Goal: Transaction & Acquisition: Book appointment/travel/reservation

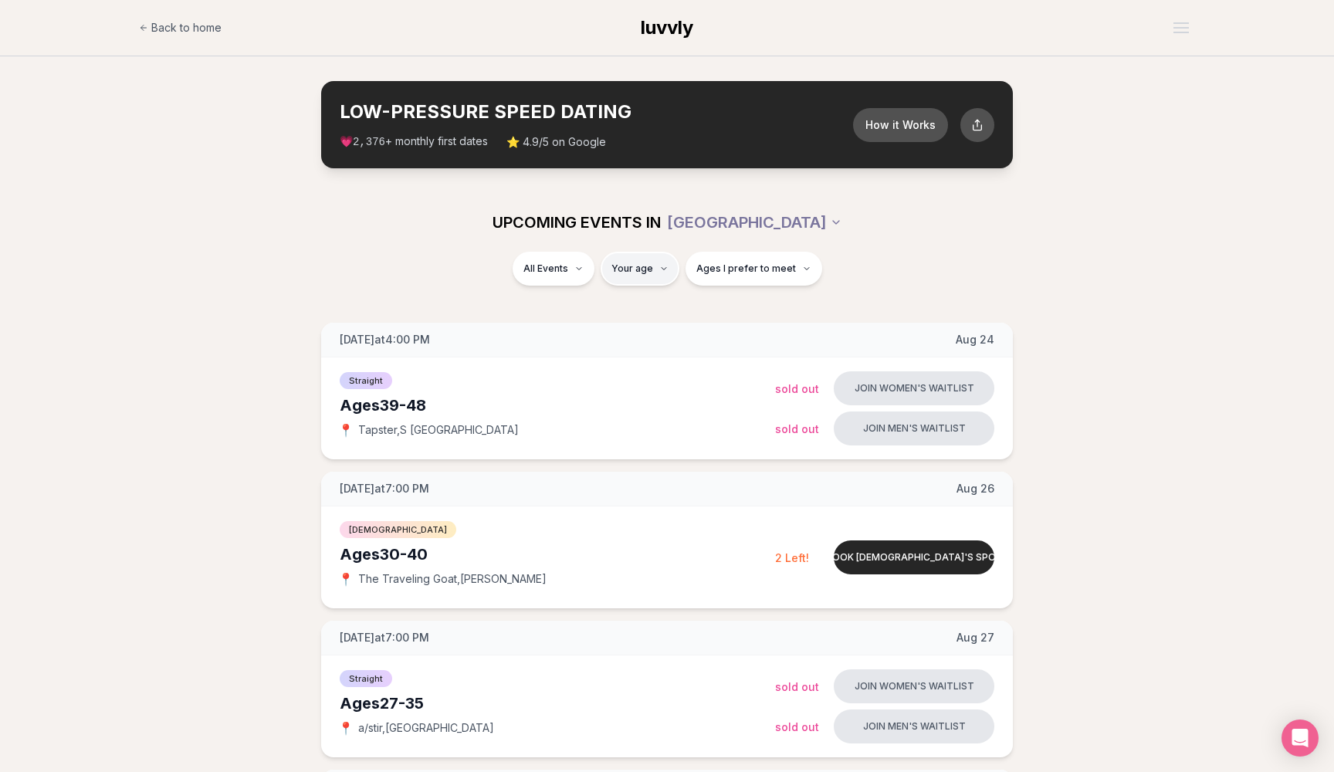
type input "**"
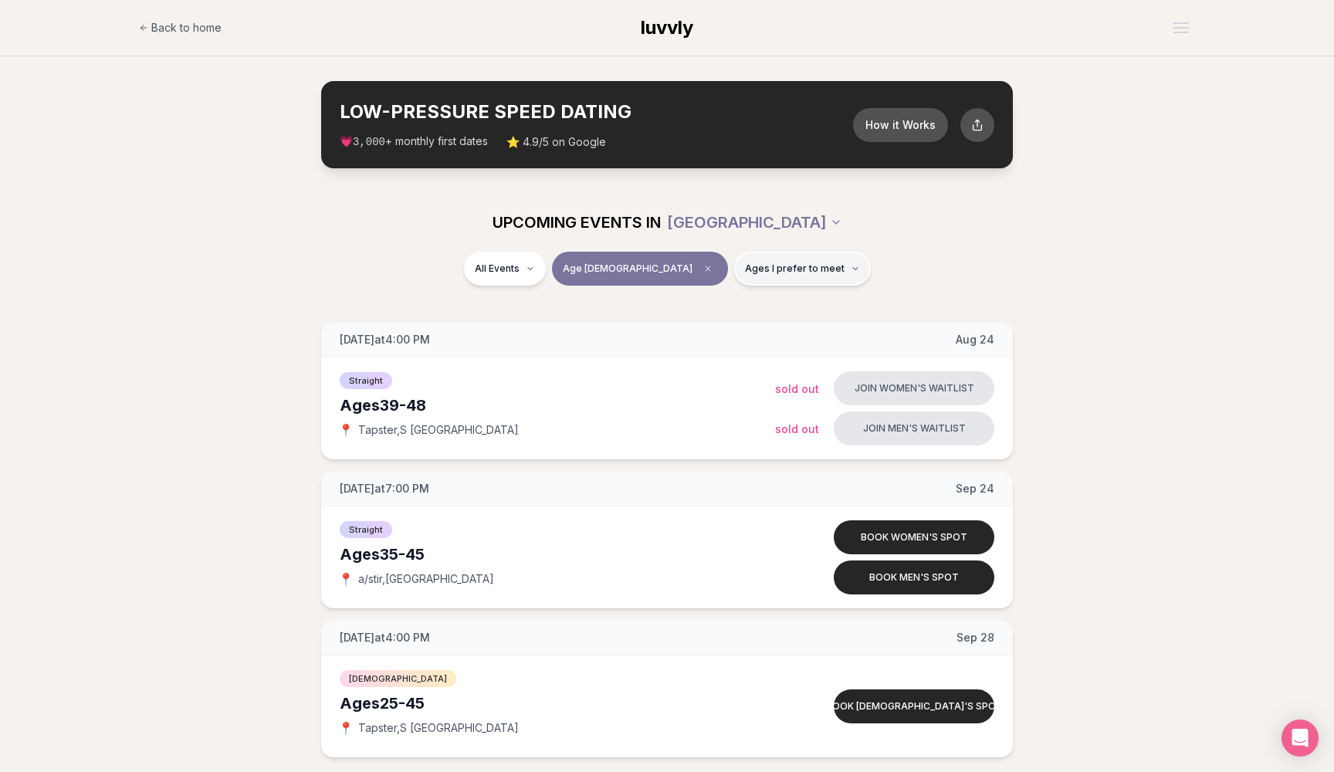
click at [771, 269] on span "Ages I prefer to meet" at bounding box center [795, 268] width 100 height 12
click at [694, 323] on button "Around my age" at bounding box center [691, 327] width 12 height 12
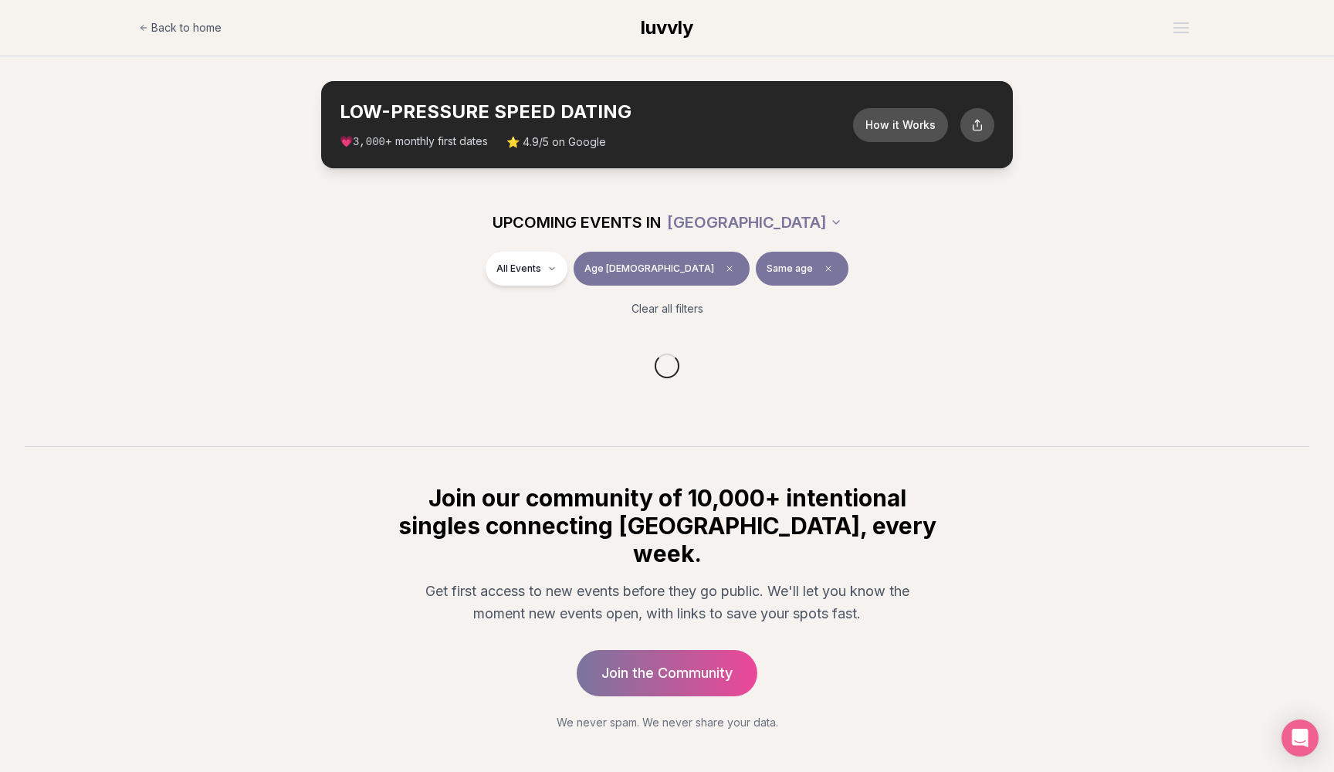
click at [862, 283] on div "All Events Age [DEMOGRAPHIC_DATA] Same age" at bounding box center [667, 272] width 864 height 40
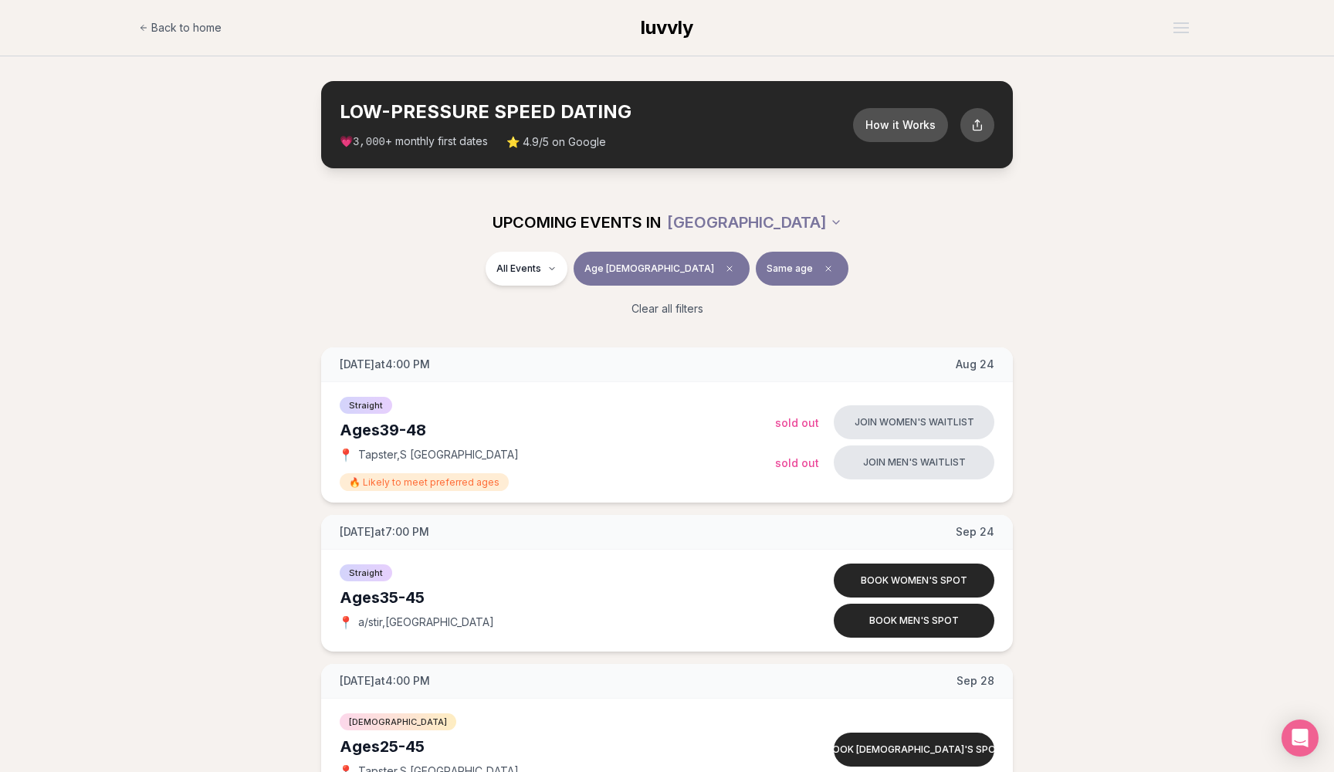
click at [632, 275] on button "Age [DEMOGRAPHIC_DATA]" at bounding box center [661, 269] width 176 height 34
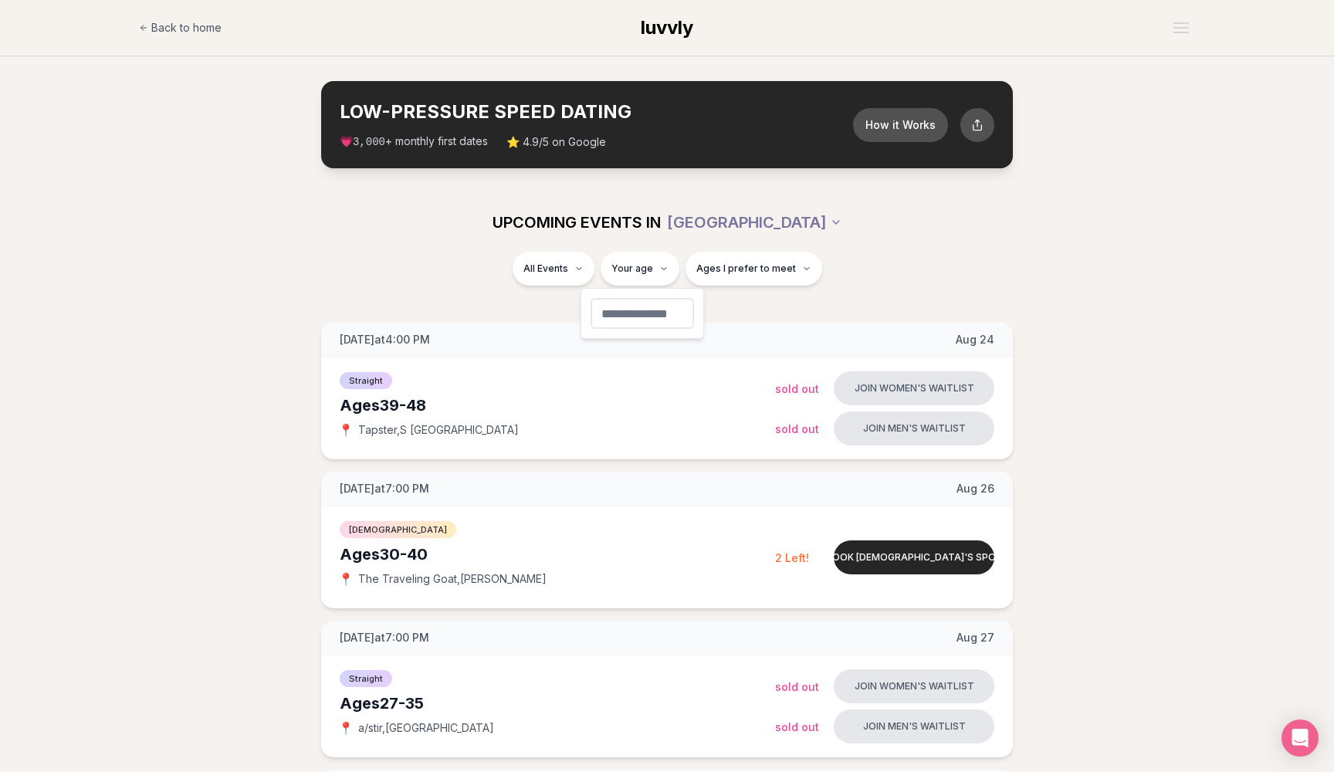
type input "**"
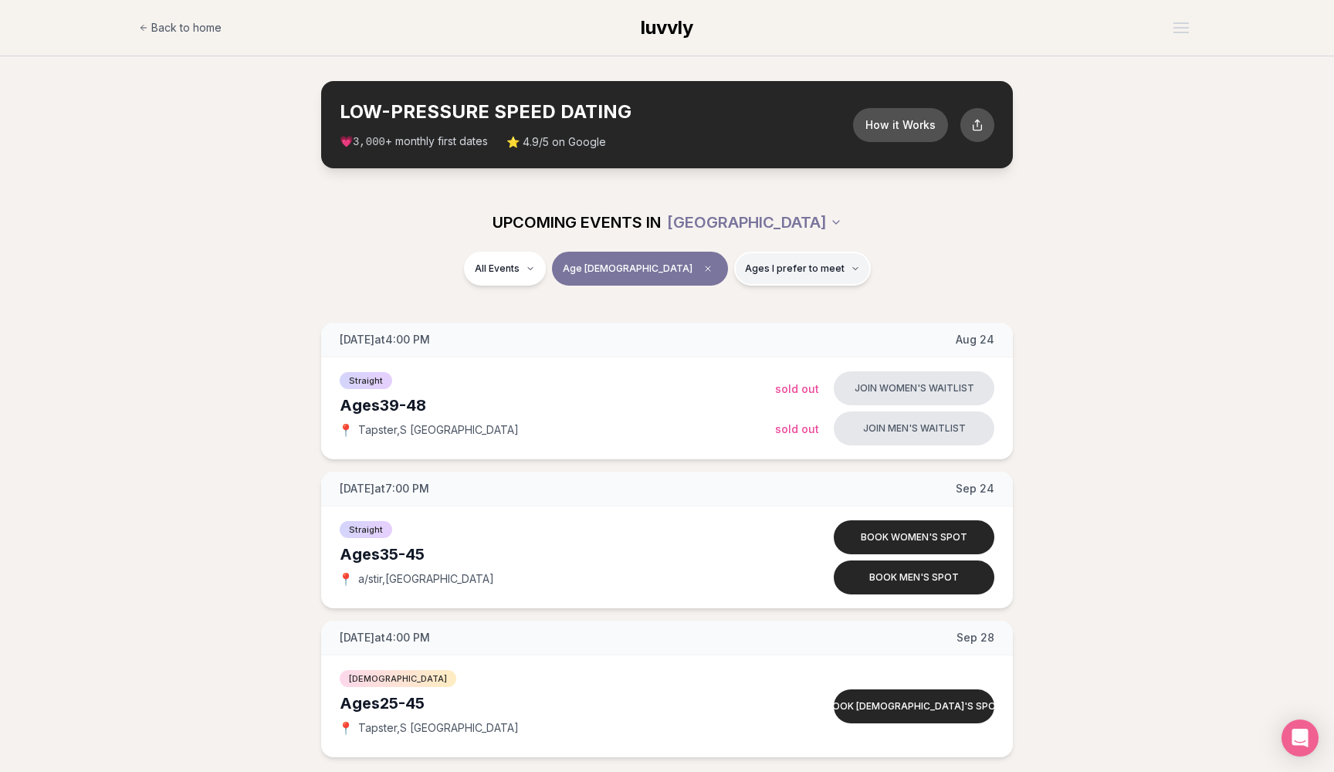
click at [773, 277] on button "Ages I prefer to meet" at bounding box center [802, 269] width 137 height 34
click at [691, 308] on button "Younger than me" at bounding box center [691, 305] width 12 height 12
click at [881, 278] on div "All Events Age [DEMOGRAPHIC_DATA] Younger" at bounding box center [667, 272] width 864 height 40
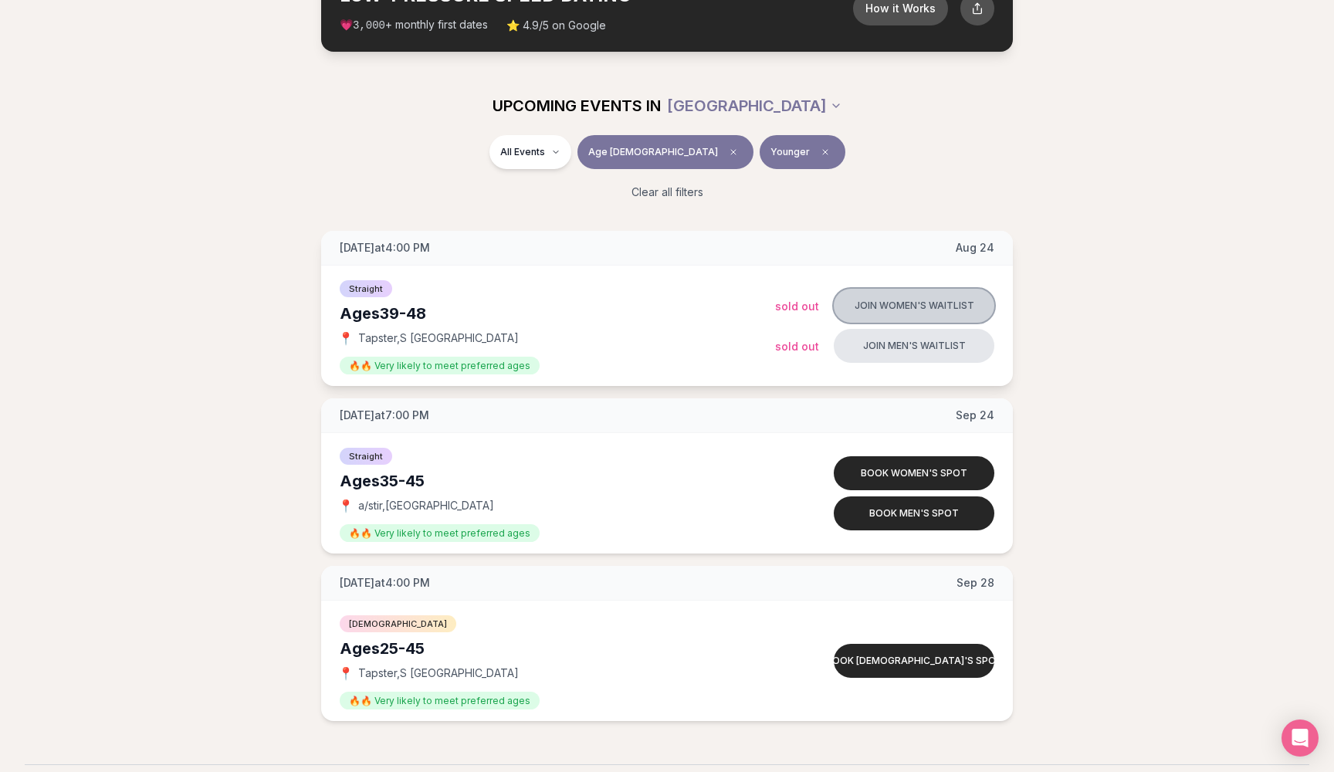
scroll to position [117, 0]
click at [424, 506] on span "a/stir , [GEOGRAPHIC_DATA]" at bounding box center [426, 505] width 136 height 15
click at [522, 534] on span "🔥🔥 Very likely to meet preferred ages" at bounding box center [440, 533] width 200 height 18
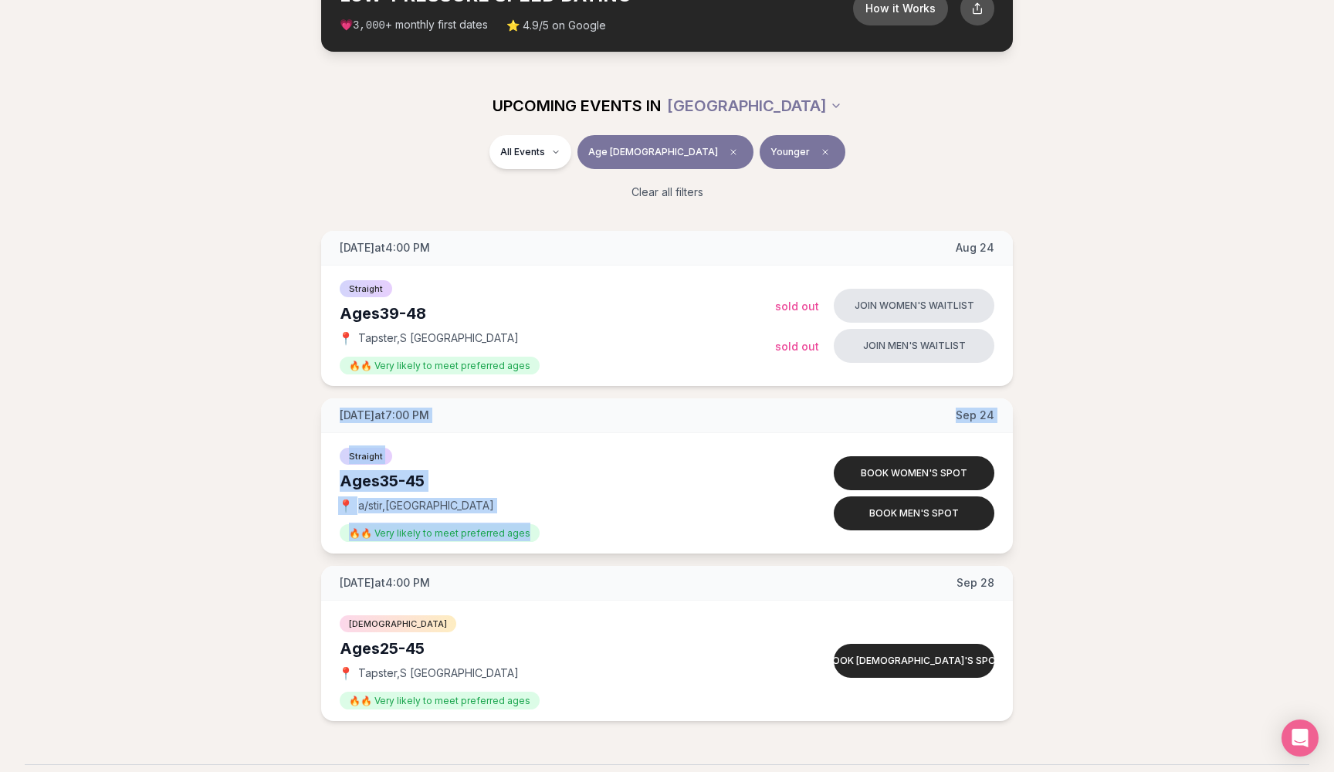
drag, startPoint x: 525, startPoint y: 534, endPoint x: 343, endPoint y: 417, distance: 216.7
click at [343, 416] on div "[DATE] at 7:00 PM [DATE] Straight Ages [DEMOGRAPHIC_DATA] 📍 a/stir , [GEOGRAPHI…" at bounding box center [667, 475] width 692 height 155
click at [337, 417] on div "[DATE] at 7:00 PM [DATE]" at bounding box center [667, 415] width 692 height 35
drag, startPoint x: 337, startPoint y: 417, endPoint x: 517, endPoint y: 522, distance: 208.9
click at [517, 523] on div "[DATE] at 7:00 PM [DATE] Straight Ages [DEMOGRAPHIC_DATA] 📍 a/stir , [GEOGRAPHI…" at bounding box center [667, 475] width 692 height 155
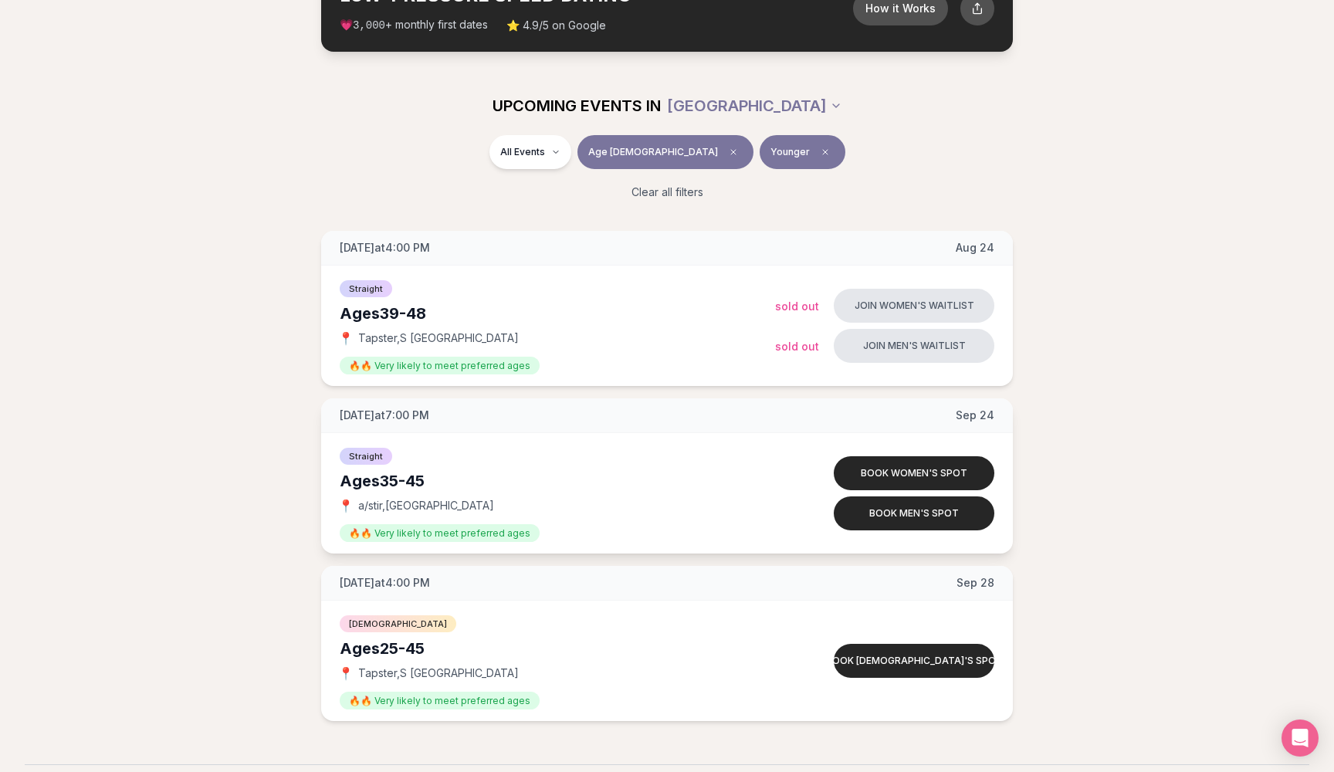
click at [544, 531] on div "🔥🔥 Very likely to meet preferred ages" at bounding box center [557, 532] width 435 height 19
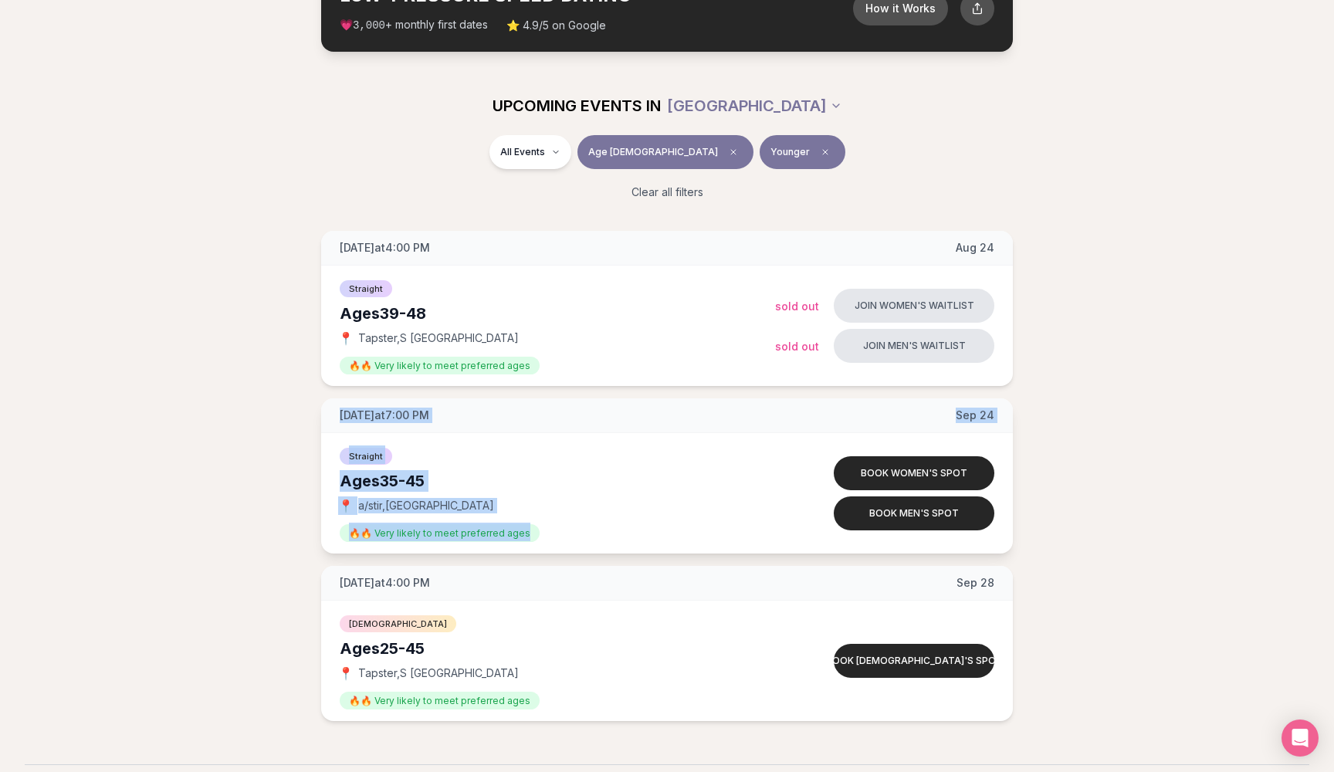
drag, startPoint x: 544, startPoint y: 535, endPoint x: 340, endPoint y: 411, distance: 238.3
click at [340, 411] on div "[DATE] at 7:00 PM [DATE] Straight Ages [DEMOGRAPHIC_DATA] 📍 a/stir , [GEOGRAPHI…" at bounding box center [667, 475] width 692 height 155
click at [323, 411] on div "[DATE] at 7:00 PM [DATE]" at bounding box center [667, 415] width 692 height 35
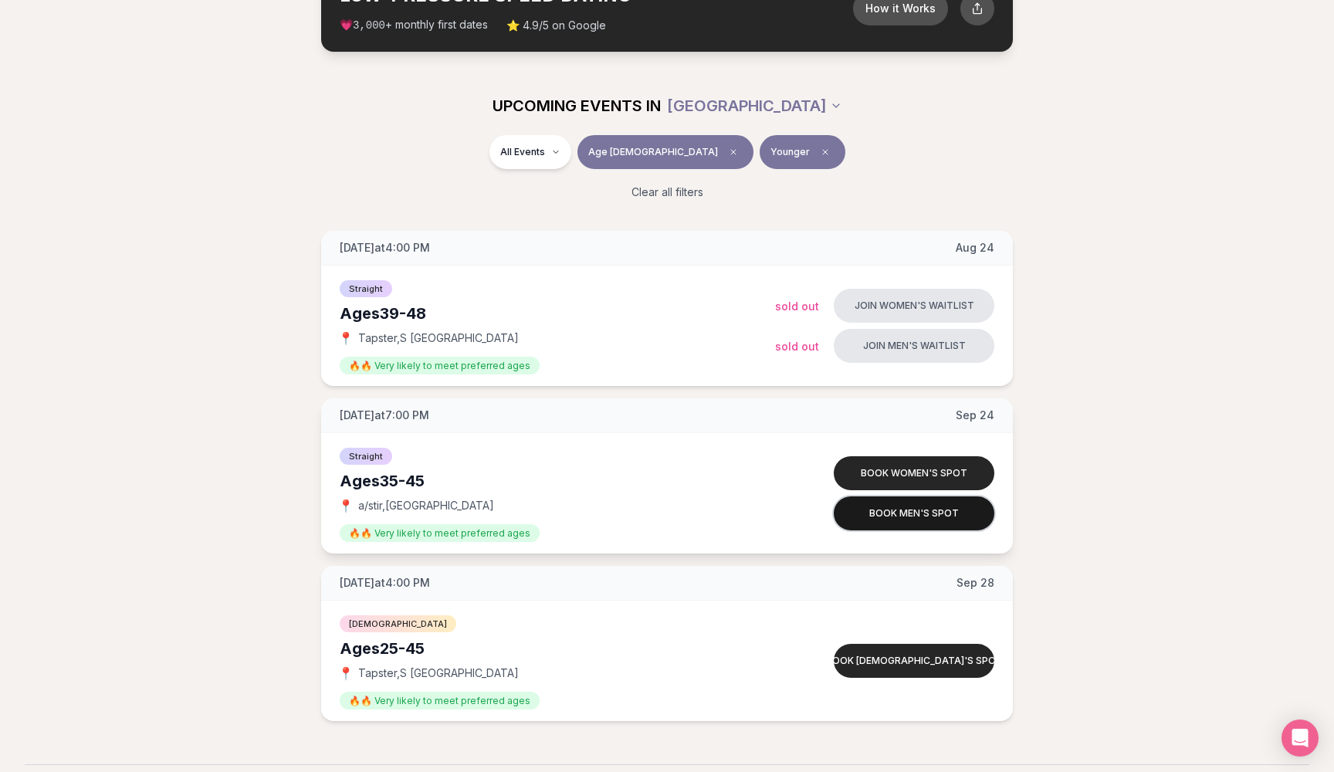
click at [922, 515] on button "Book men's spot" at bounding box center [914, 513] width 161 height 34
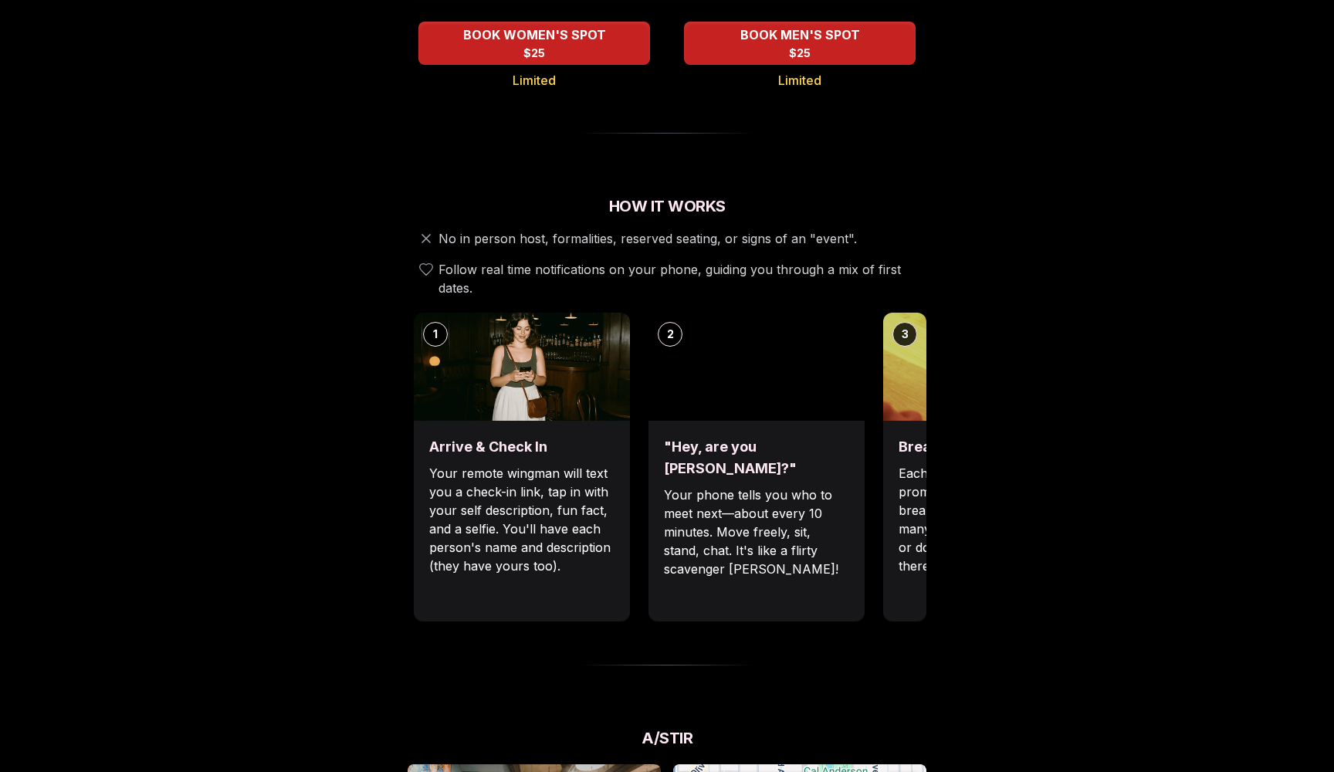
scroll to position [388, 0]
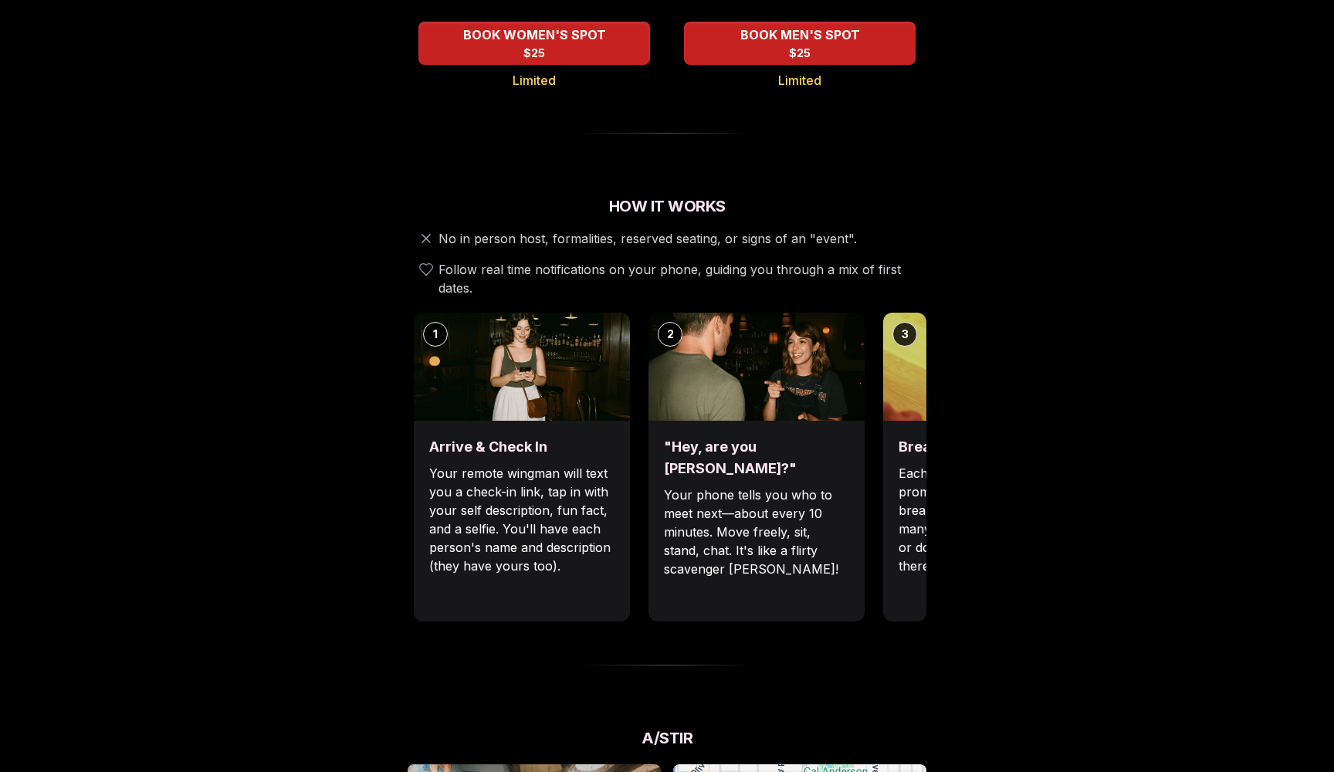
click at [913, 374] on img at bounding box center [991, 367] width 216 height 108
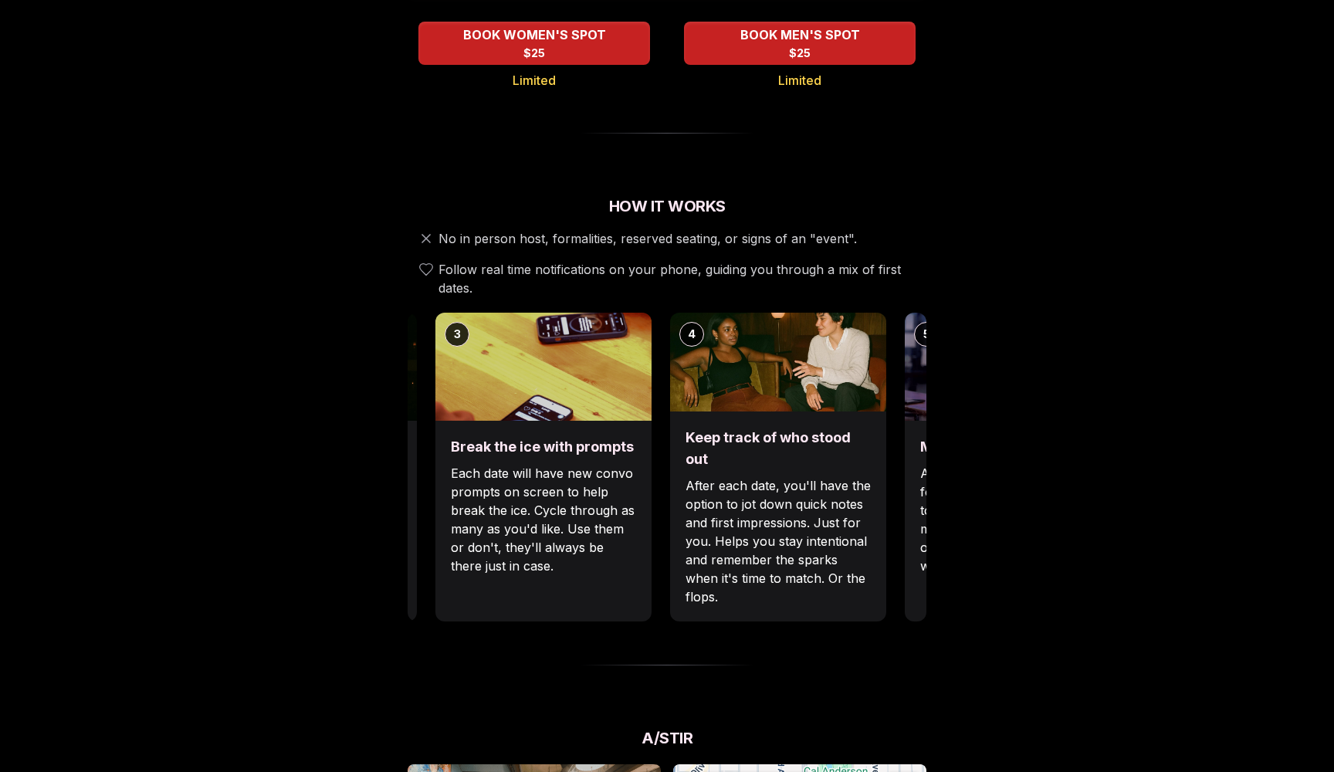
click at [452, 436] on div "3 Break the ice with prompts Each date will have new convo prompts on screen to…" at bounding box center [543, 467] width 216 height 309
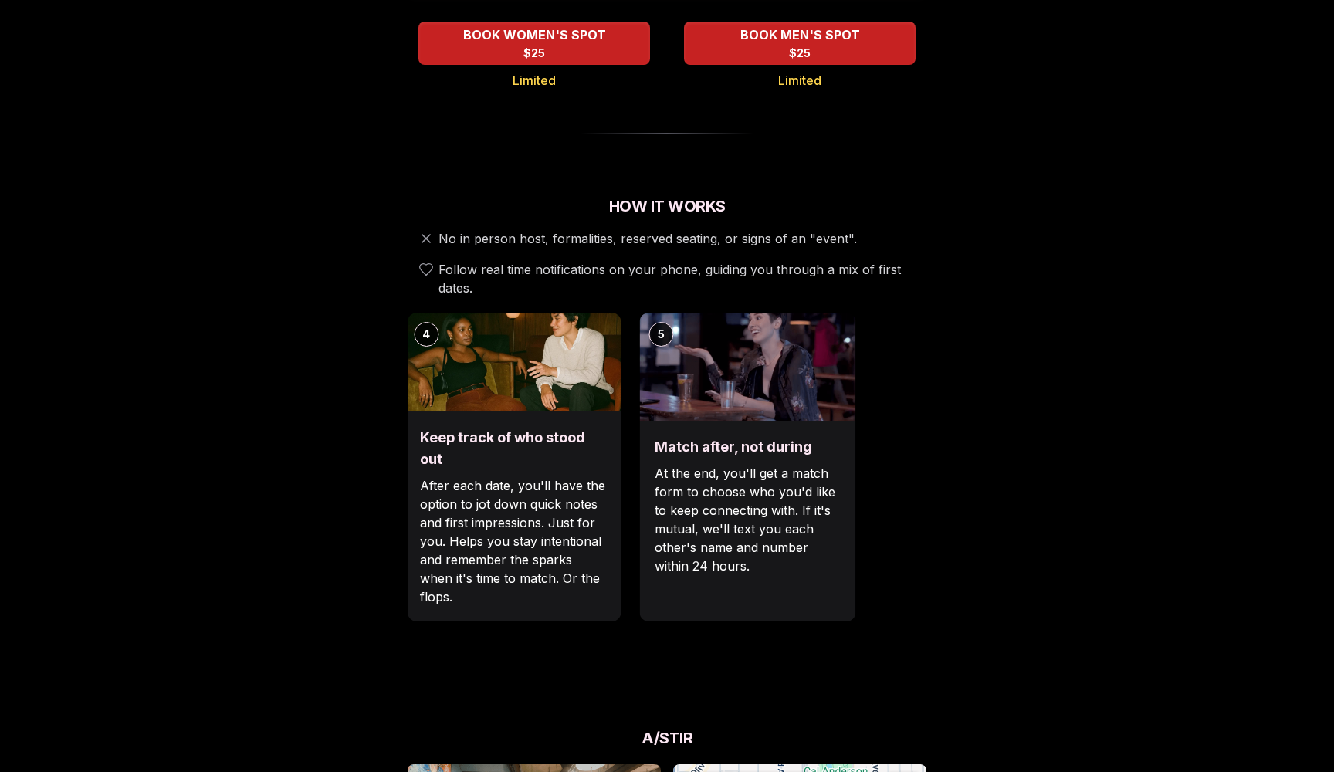
click at [509, 549] on p "After each date, you'll have the option to jot down quick notes and first impre…" at bounding box center [512, 541] width 185 height 130
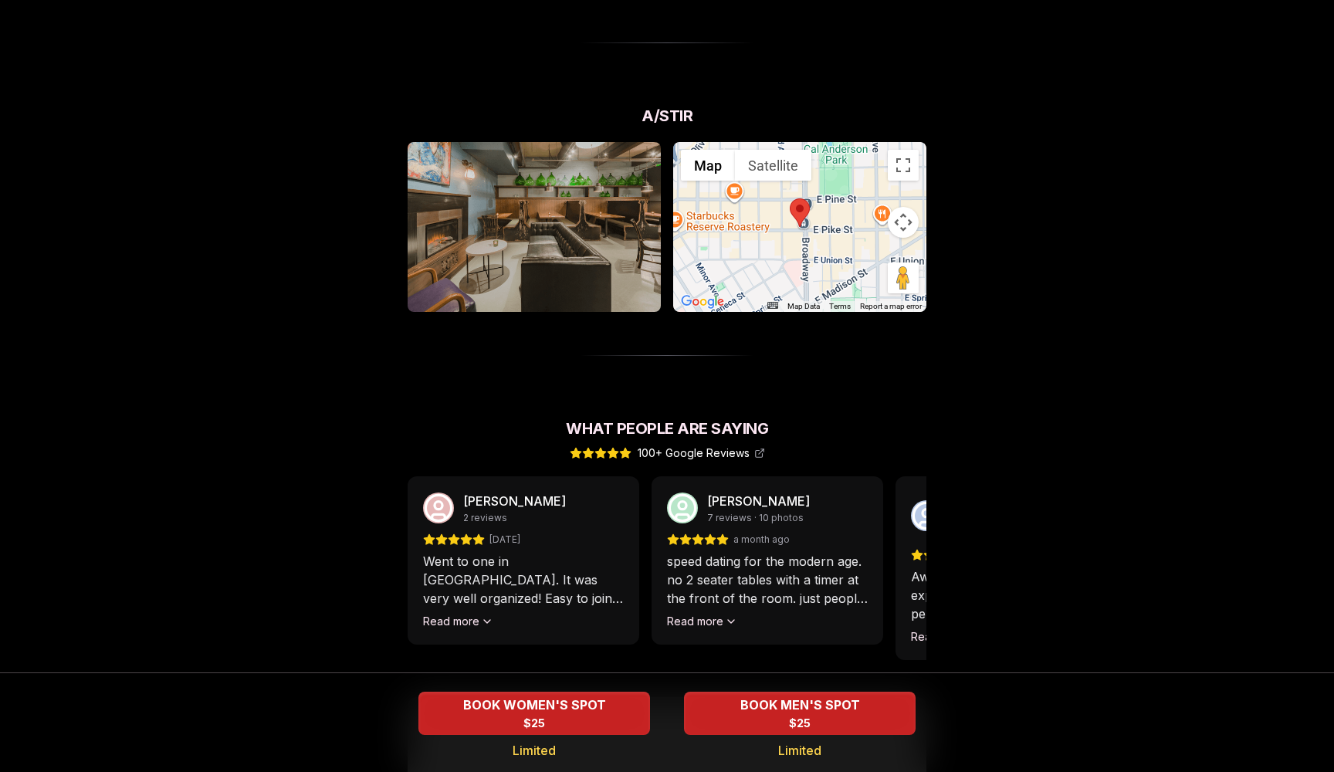
scroll to position [1014, 0]
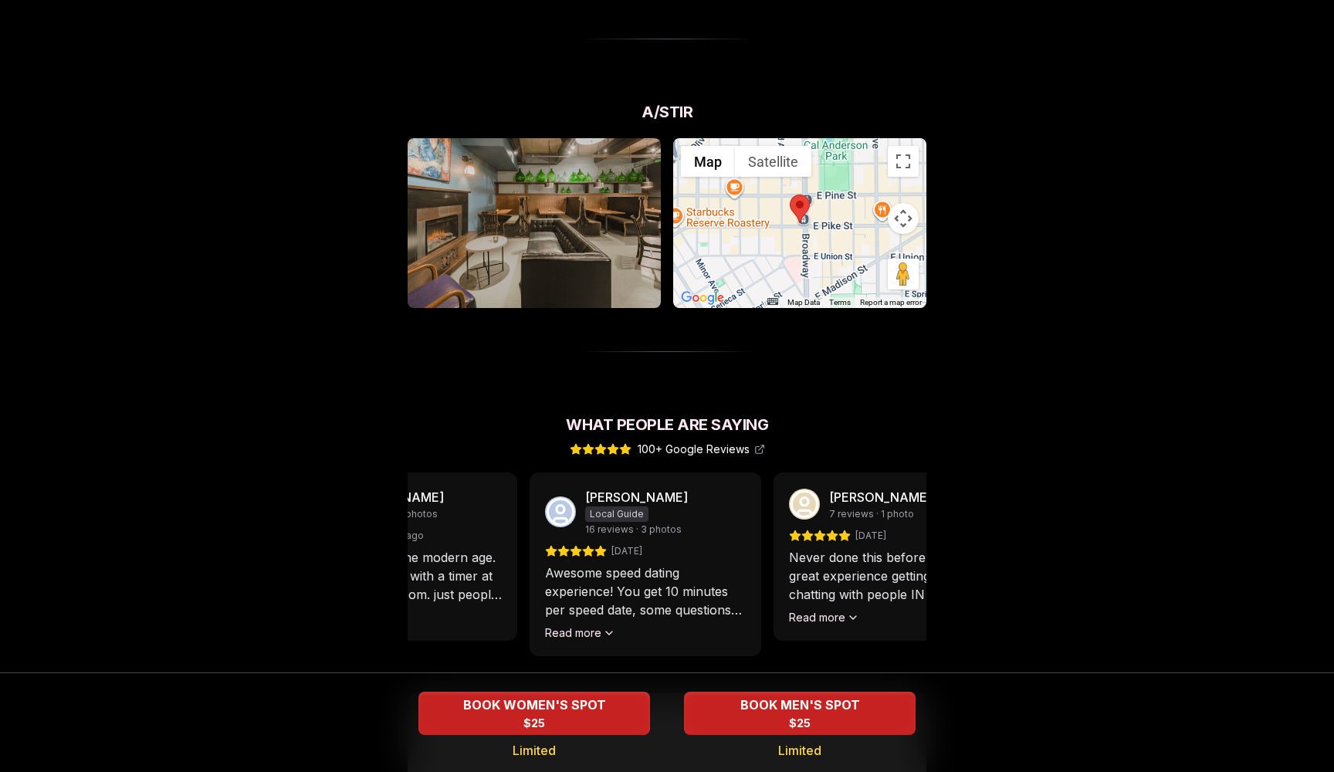
click at [487, 577] on p "speed dating for the modern age. no 2 seater tables with a timer at the front o…" at bounding box center [401, 576] width 201 height 56
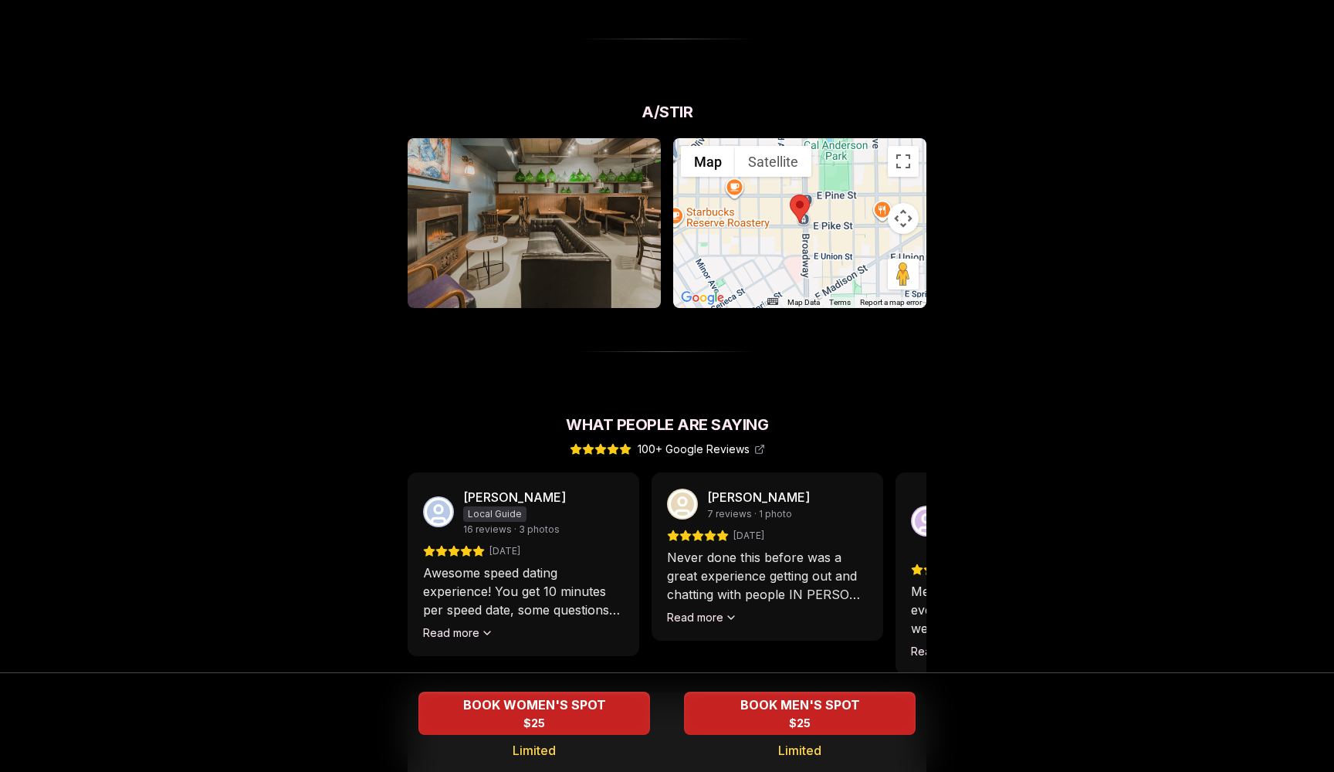
click at [407, 546] on div "Luvvly Speed Dating [DATE] Age Range 35 - 45 Orientation Straight Evening 7:00 …" at bounding box center [667, 26] width 1056 height 1918
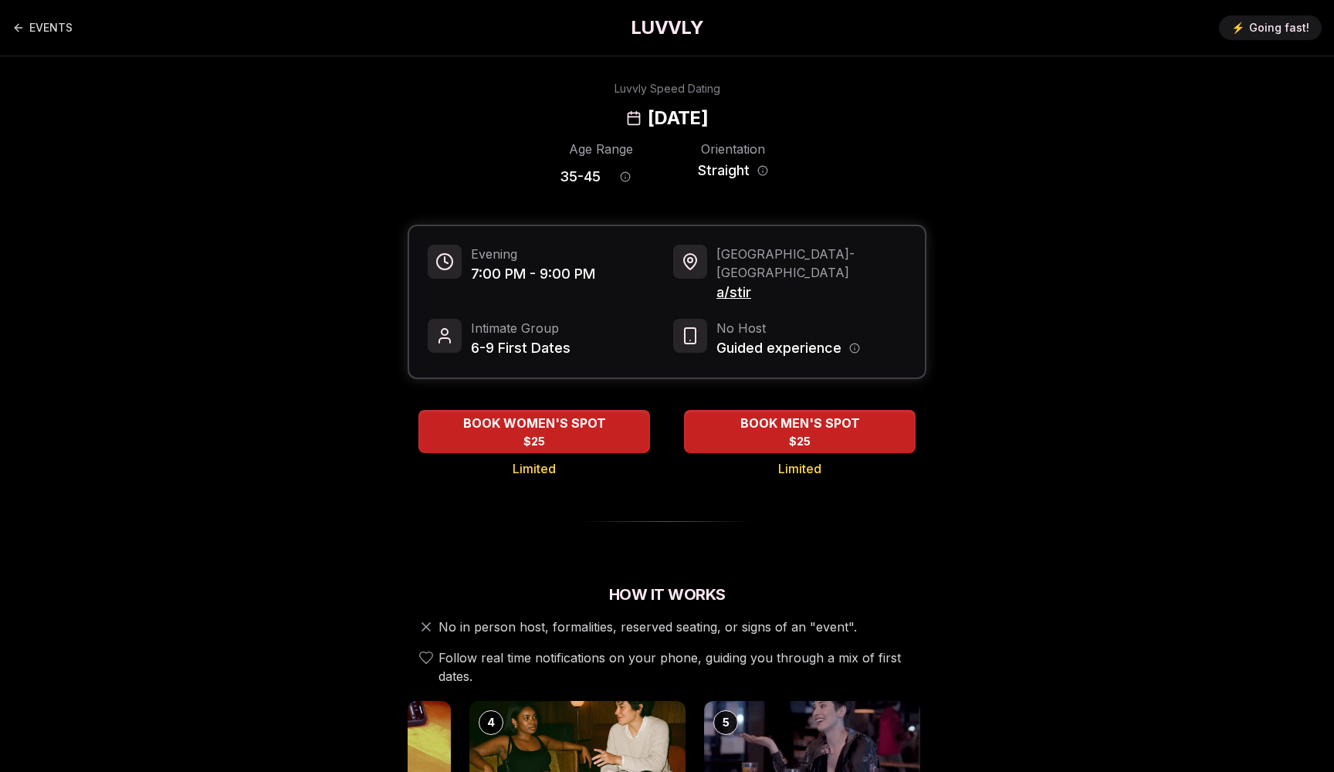
scroll to position [0, 0]
